Goal: Task Accomplishment & Management: Use online tool/utility

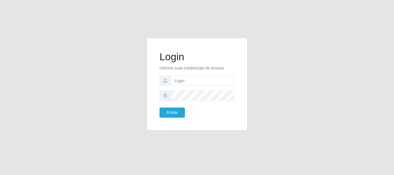
type input "[EMAIL_ADDRESS][DOMAIN_NAME]"
click at [176, 115] on button "Entrar" at bounding box center [171, 113] width 25 height 10
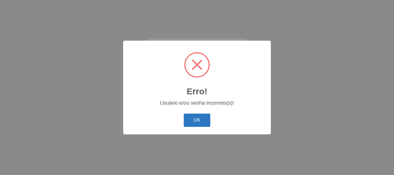
click at [188, 119] on button "OK" at bounding box center [197, 121] width 27 height 14
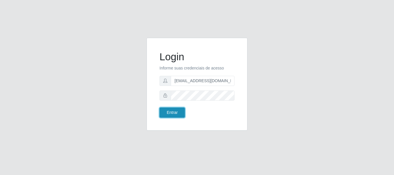
click at [175, 112] on button "Entrar" at bounding box center [171, 113] width 25 height 10
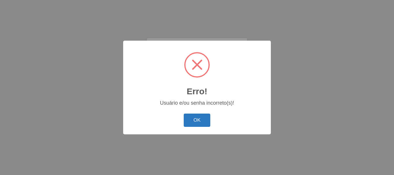
click at [192, 118] on button "OK" at bounding box center [197, 121] width 27 height 14
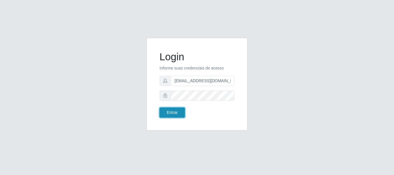
click at [177, 111] on button "Entrar" at bounding box center [171, 113] width 25 height 10
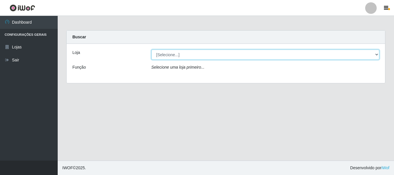
click at [378, 56] on select "[Selecione...] SuperFácil Atacado - Rodoviária" at bounding box center [265, 55] width 228 height 10
select select "400"
click at [151, 50] on select "[Selecione...] SuperFácil Atacado - Rodoviária" at bounding box center [265, 55] width 228 height 10
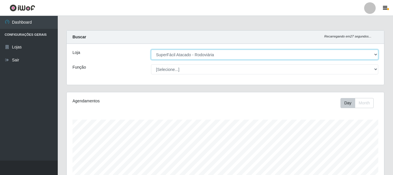
scroll to position [120, 317]
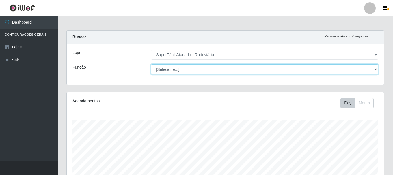
click at [376, 71] on select "[Selecione...] Balconista de Padaria Balconista de Padaria + Balconista de Pada…" at bounding box center [264, 69] width 227 height 10
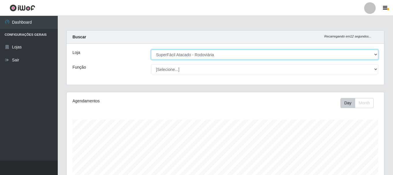
click at [331, 52] on select "[Selecione...] SuperFácil Atacado - Rodoviária" at bounding box center [264, 55] width 227 height 10
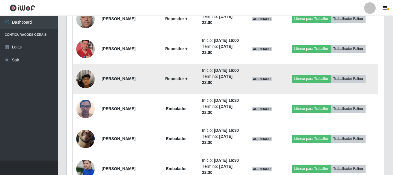
scroll to position [343, 0]
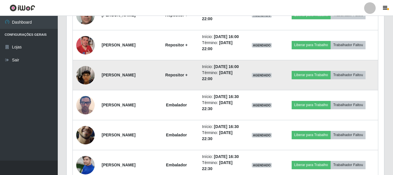
click at [83, 92] on img at bounding box center [85, 75] width 18 height 33
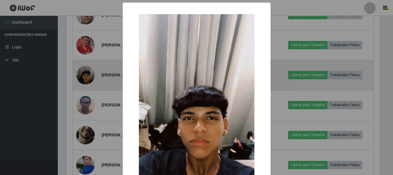
scroll to position [120, 314]
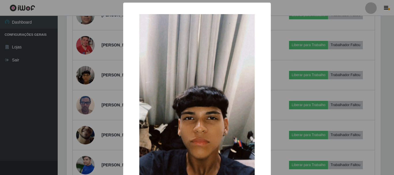
click at [109, 117] on div "× OK Cancel" at bounding box center [197, 87] width 394 height 175
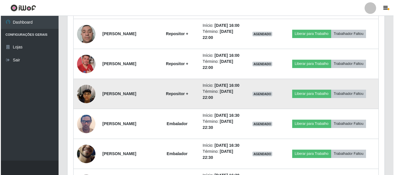
scroll to position [314, 0]
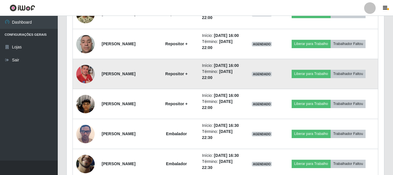
click at [86, 91] on img at bounding box center [85, 74] width 18 height 33
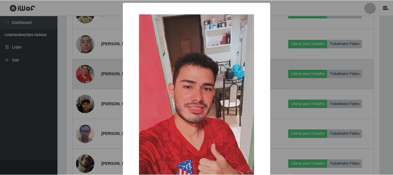
scroll to position [120, 314]
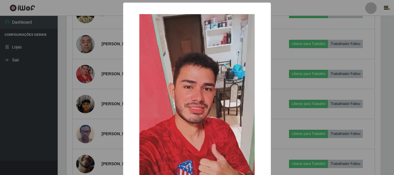
click at [108, 108] on div "× OK Cancel" at bounding box center [197, 87] width 394 height 175
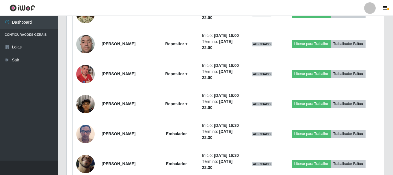
scroll to position [120, 317]
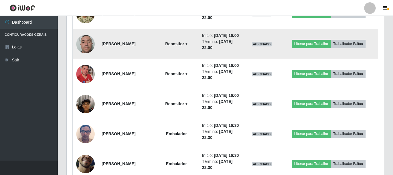
click at [88, 56] on img at bounding box center [85, 44] width 18 height 25
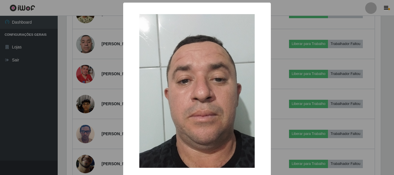
click at [112, 75] on div "× OK Cancel" at bounding box center [197, 87] width 394 height 175
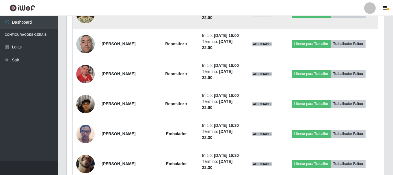
click at [87, 23] on img at bounding box center [85, 14] width 18 height 18
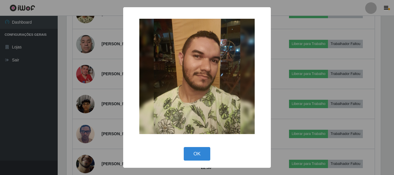
click at [118, 39] on div "× OK Cancel" at bounding box center [197, 87] width 394 height 175
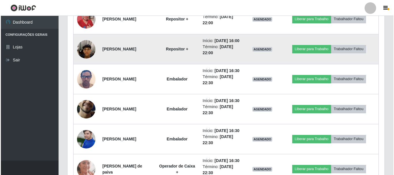
scroll to position [371, 0]
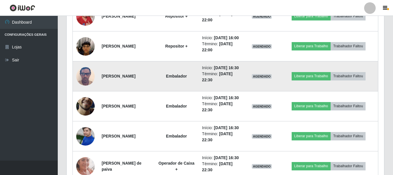
click at [80, 89] on img at bounding box center [85, 76] width 18 height 25
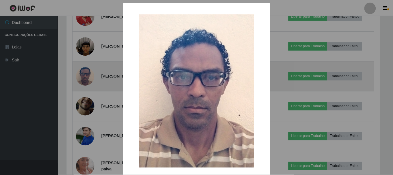
scroll to position [120, 314]
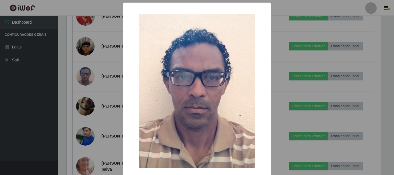
click at [104, 122] on div "× OK Cancel" at bounding box center [197, 87] width 394 height 175
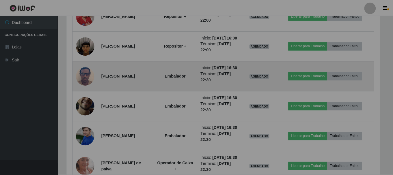
scroll to position [120, 317]
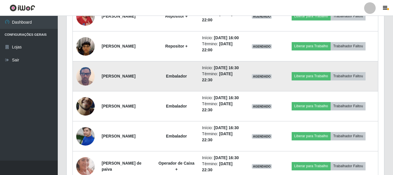
click at [84, 89] on img at bounding box center [85, 76] width 18 height 25
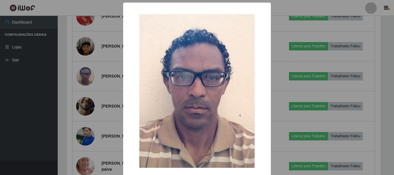
click at [102, 120] on div "× OK Cancel" at bounding box center [197, 87] width 394 height 175
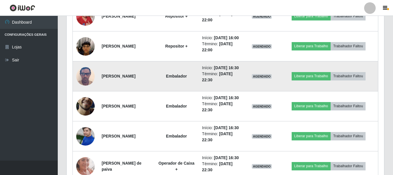
scroll to position [0, 0]
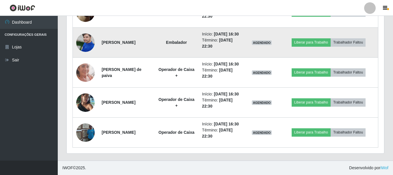
click at [84, 30] on img at bounding box center [85, 42] width 18 height 25
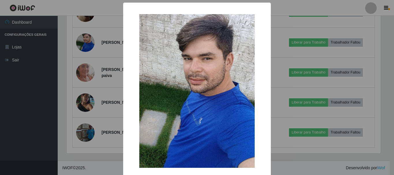
click at [288, 71] on div "× OK Cancel" at bounding box center [197, 87] width 394 height 175
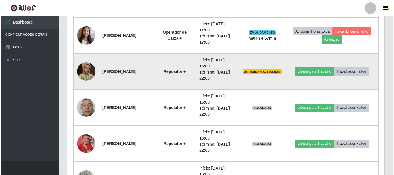
scroll to position [278, 0]
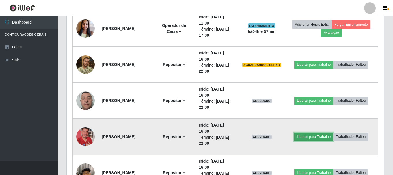
click at [303, 138] on button "Liberar para Trabalho" at bounding box center [313, 137] width 39 height 8
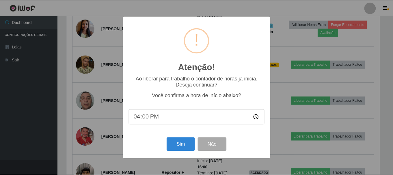
scroll to position [120, 314]
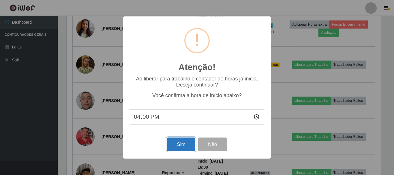
click at [185, 142] on button "Sim" at bounding box center [181, 145] width 28 height 14
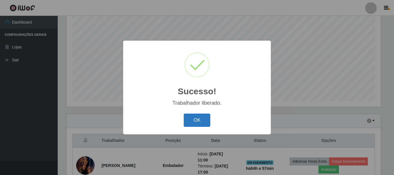
click at [202, 118] on button "OK" at bounding box center [197, 121] width 27 height 14
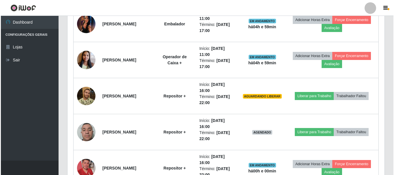
scroll to position [249, 0]
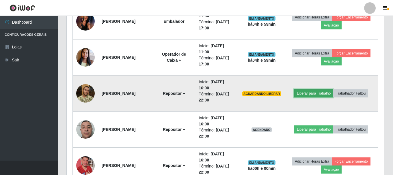
click at [311, 95] on button "Liberar para Trabalho" at bounding box center [313, 93] width 39 height 8
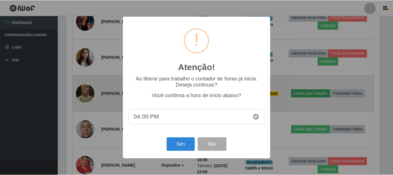
scroll to position [120, 314]
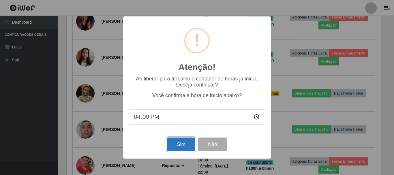
click at [185, 148] on button "Sim" at bounding box center [181, 145] width 28 height 14
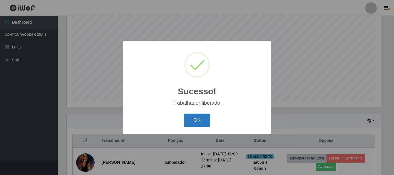
click at [191, 114] on button "OK" at bounding box center [197, 121] width 27 height 14
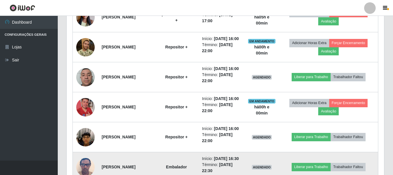
scroll to position [278, 0]
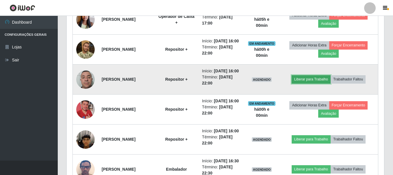
click at [305, 83] on button "Liberar para Trabalho" at bounding box center [310, 79] width 39 height 8
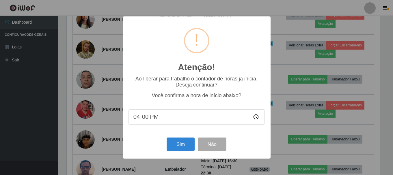
scroll to position [120, 314]
click at [176, 145] on button "Sim" at bounding box center [181, 145] width 28 height 14
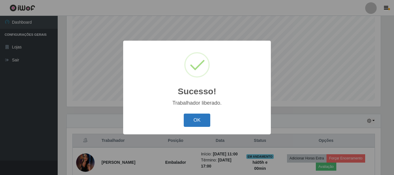
click at [192, 119] on button "OK" at bounding box center [197, 121] width 27 height 14
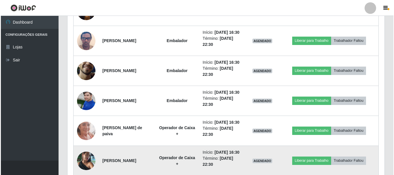
scroll to position [394, 0]
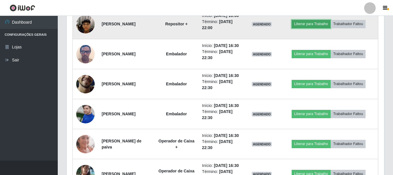
click at [315, 28] on button "Liberar para Trabalho" at bounding box center [310, 24] width 39 height 8
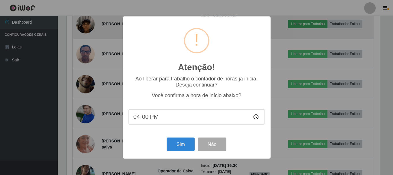
scroll to position [120, 314]
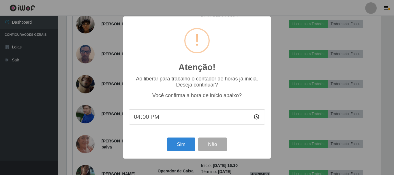
click at [148, 116] on input "16:00" at bounding box center [197, 116] width 136 height 15
type input "16:04"
click at [173, 143] on button "Sim" at bounding box center [181, 145] width 28 height 14
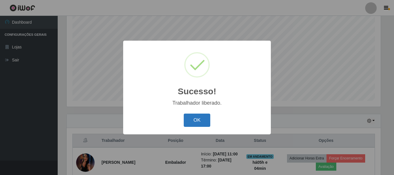
click at [196, 120] on button "OK" at bounding box center [197, 121] width 27 height 14
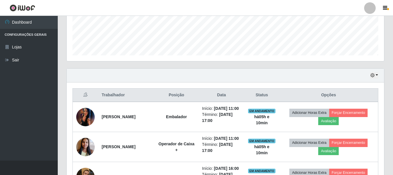
scroll to position [134, 0]
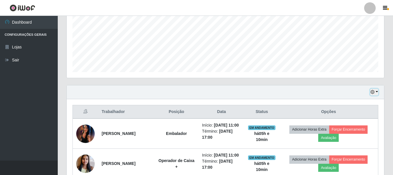
click at [370, 92] on button "button" at bounding box center [374, 92] width 8 height 7
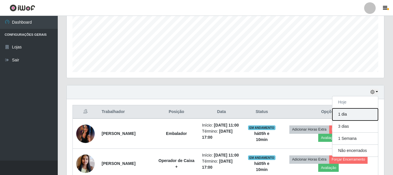
click at [354, 111] on button "1 dia" at bounding box center [355, 114] width 46 height 12
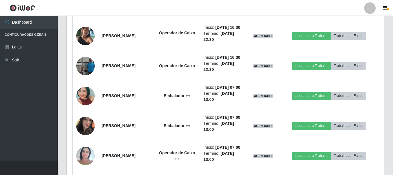
scroll to position [538, 0]
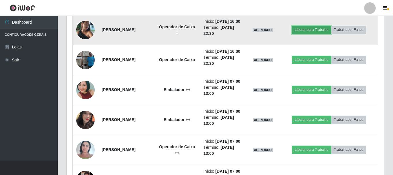
click at [305, 34] on button "Liberar para Trabalho" at bounding box center [311, 30] width 39 height 8
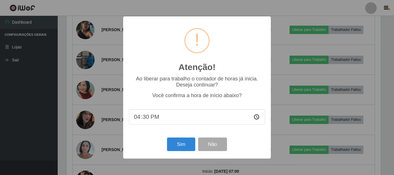
click at [176, 153] on div "Sim Não" at bounding box center [197, 144] width 136 height 16
click at [176, 150] on button "Sim" at bounding box center [181, 145] width 28 height 14
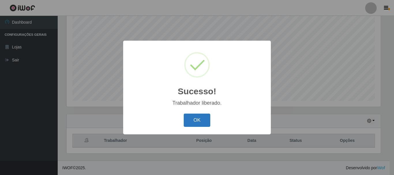
click at [201, 120] on button "OK" at bounding box center [197, 121] width 27 height 14
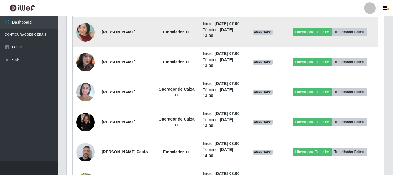
scroll to position [538, 0]
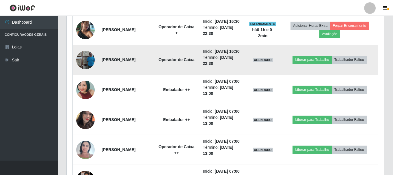
click at [91, 76] on img at bounding box center [85, 60] width 18 height 33
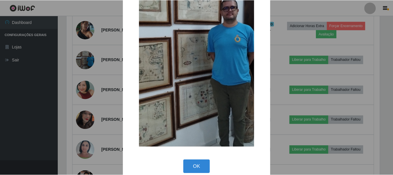
scroll to position [80, 0]
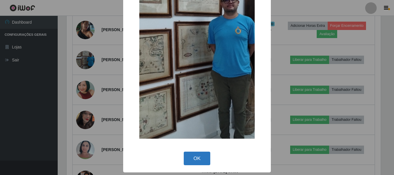
click at [193, 160] on button "OK" at bounding box center [197, 159] width 27 height 14
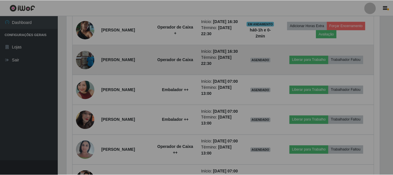
scroll to position [120, 317]
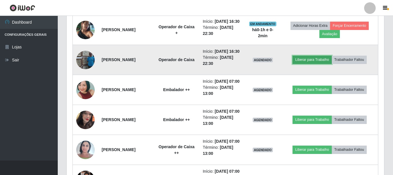
click at [302, 64] on button "Liberar para Trabalho" at bounding box center [311, 60] width 39 height 8
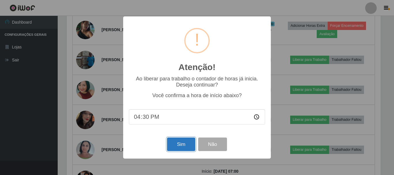
click at [187, 147] on button "Sim" at bounding box center [181, 145] width 28 height 14
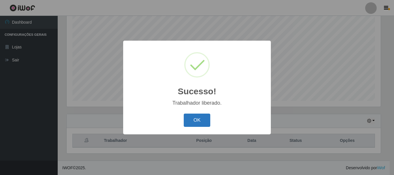
click at [194, 124] on button "OK" at bounding box center [197, 121] width 27 height 14
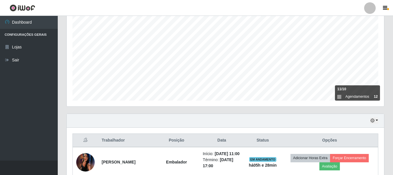
scroll to position [105, 0]
click at [376, 118] on button "button" at bounding box center [374, 121] width 8 height 7
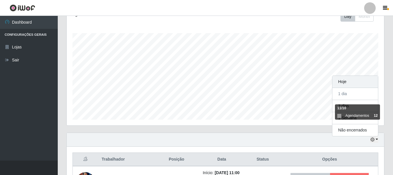
scroll to position [76, 0]
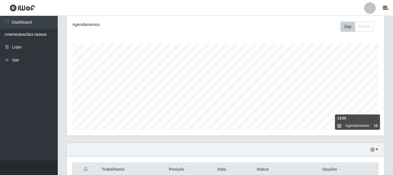
click at [371, 155] on div "Hoje 1 dia 3 dias 1 Semana Não encerrados" at bounding box center [225, 150] width 317 height 14
click at [373, 151] on icon "button" at bounding box center [372, 150] width 4 height 4
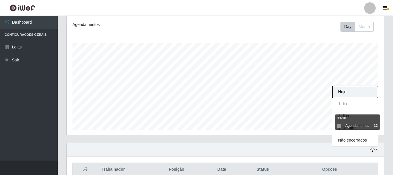
click at [343, 92] on button "Hoje" at bounding box center [355, 92] width 46 height 12
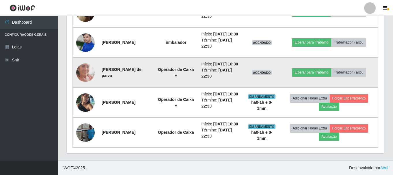
scroll to position [480, 0]
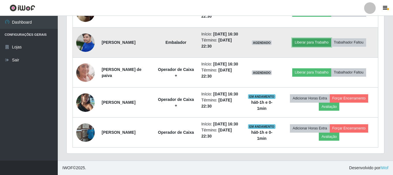
click at [303, 46] on button "Liberar para Trabalho" at bounding box center [311, 42] width 39 height 8
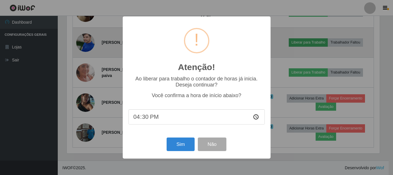
scroll to position [120, 314]
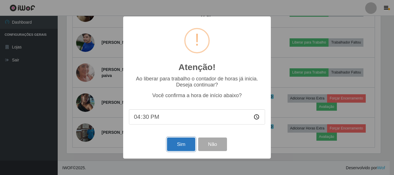
click at [177, 146] on button "Sim" at bounding box center [181, 145] width 28 height 14
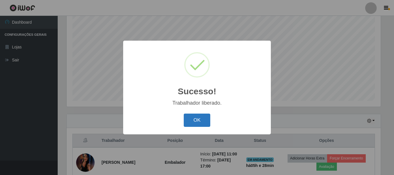
click at [194, 120] on button "OK" at bounding box center [197, 121] width 27 height 14
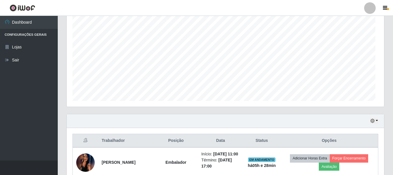
scroll to position [120, 317]
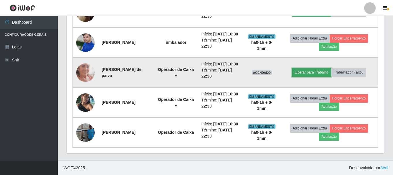
click at [315, 68] on button "Liberar para Trabalho" at bounding box center [311, 72] width 39 height 8
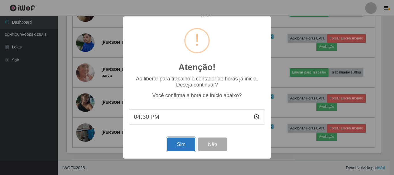
click at [181, 148] on button "Sim" at bounding box center [181, 145] width 28 height 14
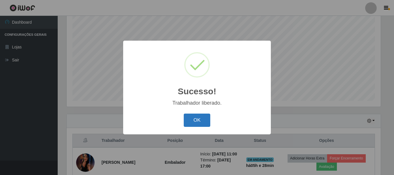
click at [204, 119] on button "OK" at bounding box center [197, 121] width 27 height 14
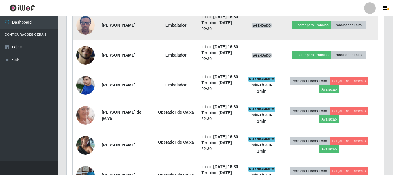
click at [89, 37] on img at bounding box center [85, 25] width 18 height 25
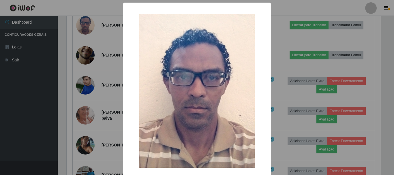
click at [62, 110] on div "× OK Cancel" at bounding box center [197, 87] width 394 height 175
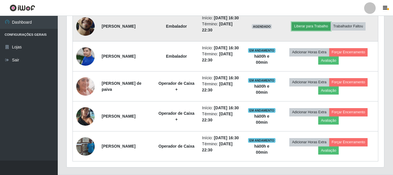
click at [304, 30] on button "Liberar para Trabalho" at bounding box center [310, 26] width 39 height 8
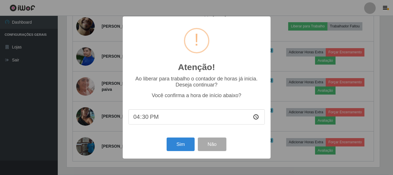
scroll to position [120, 314]
click at [176, 146] on button "Sim" at bounding box center [181, 145] width 28 height 14
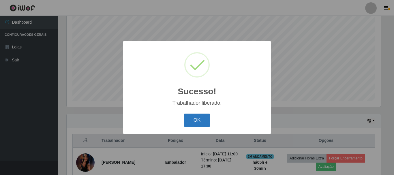
click at [194, 121] on button "OK" at bounding box center [197, 121] width 27 height 14
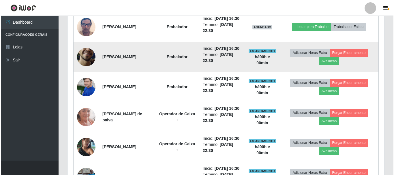
scroll to position [422, 0]
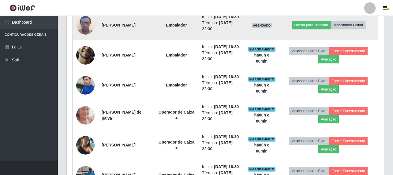
click at [311, 40] on td "Liberar para Trabalho Trabalhador Faltou" at bounding box center [328, 25] width 99 height 30
click at [311, 29] on button "Liberar para Trabalho" at bounding box center [310, 25] width 39 height 8
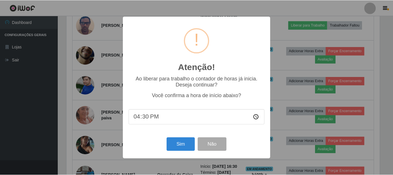
scroll to position [120, 314]
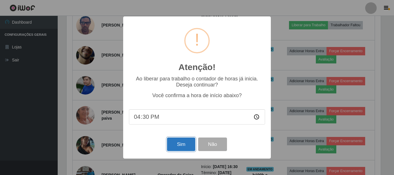
click at [187, 147] on button "Sim" at bounding box center [181, 145] width 28 height 14
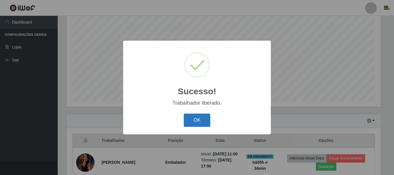
click at [190, 121] on button "OK" at bounding box center [197, 121] width 27 height 14
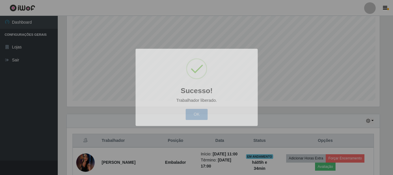
scroll to position [120, 317]
